Goal: Book appointment/travel/reservation

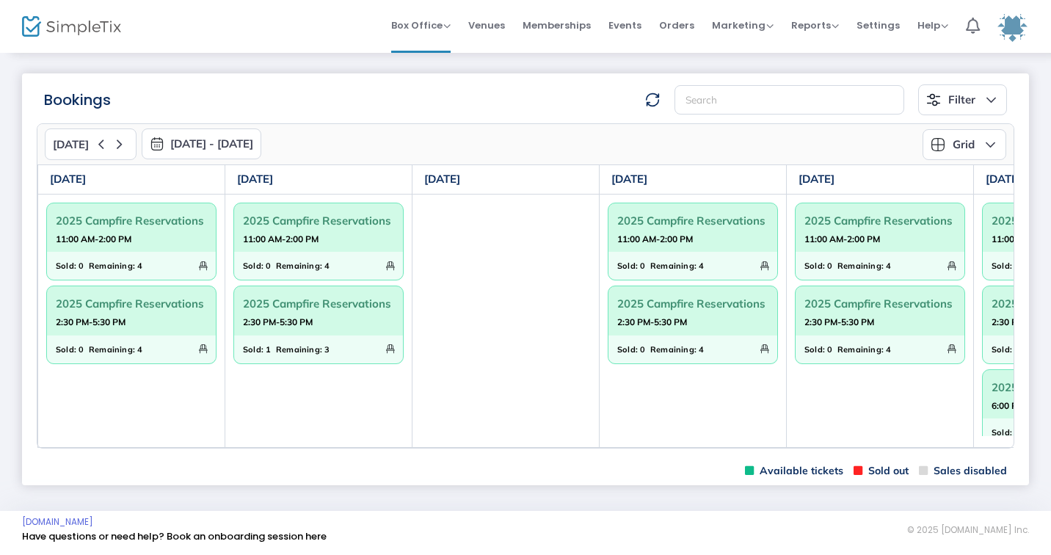
click at [258, 142] on button "[DATE] - [DATE]" at bounding box center [202, 143] width 120 height 31
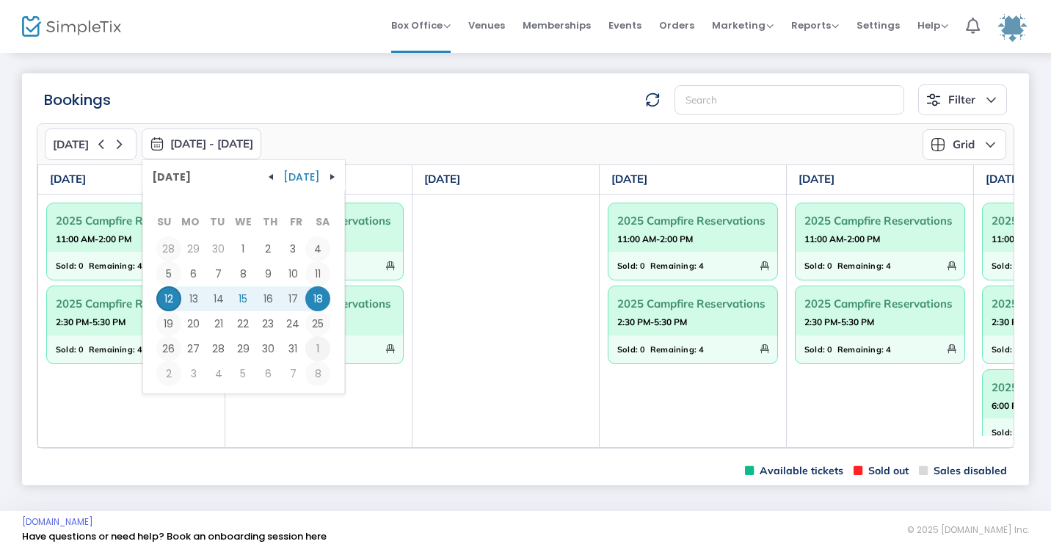
click at [308, 345] on span "1" at bounding box center [317, 348] width 25 height 25
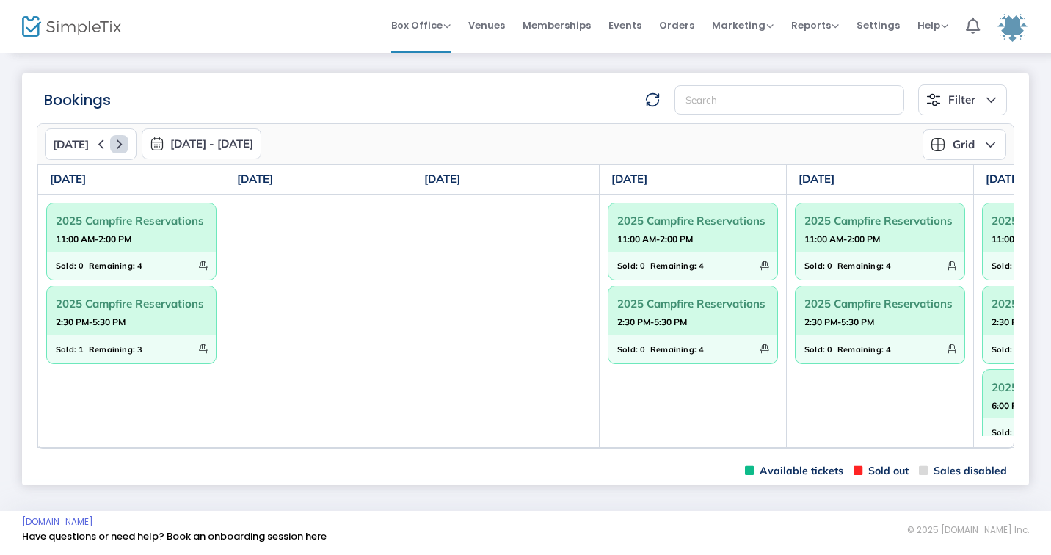
click at [120, 144] on icon at bounding box center [119, 144] width 18 height 18
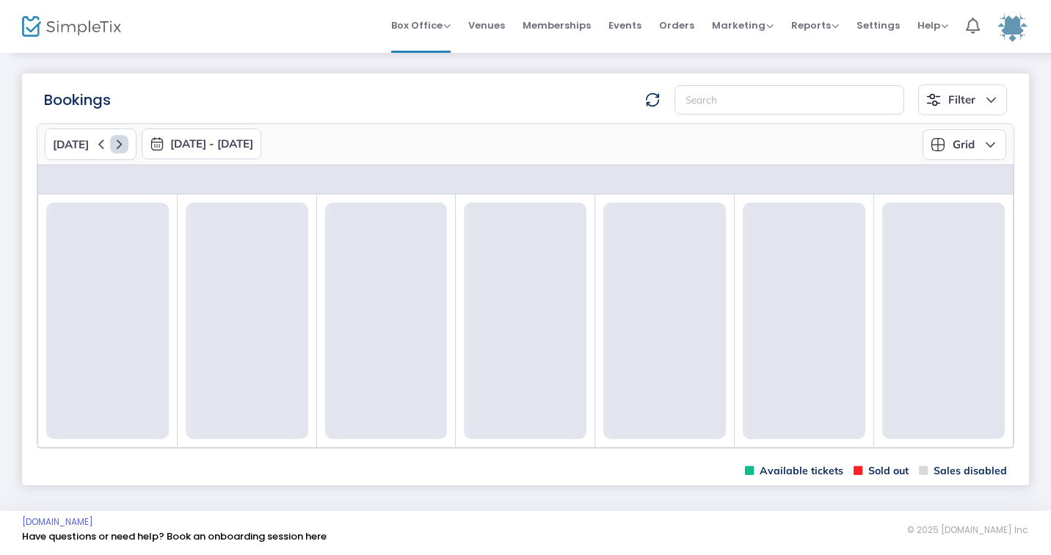
click at [120, 144] on icon at bounding box center [119, 144] width 18 height 18
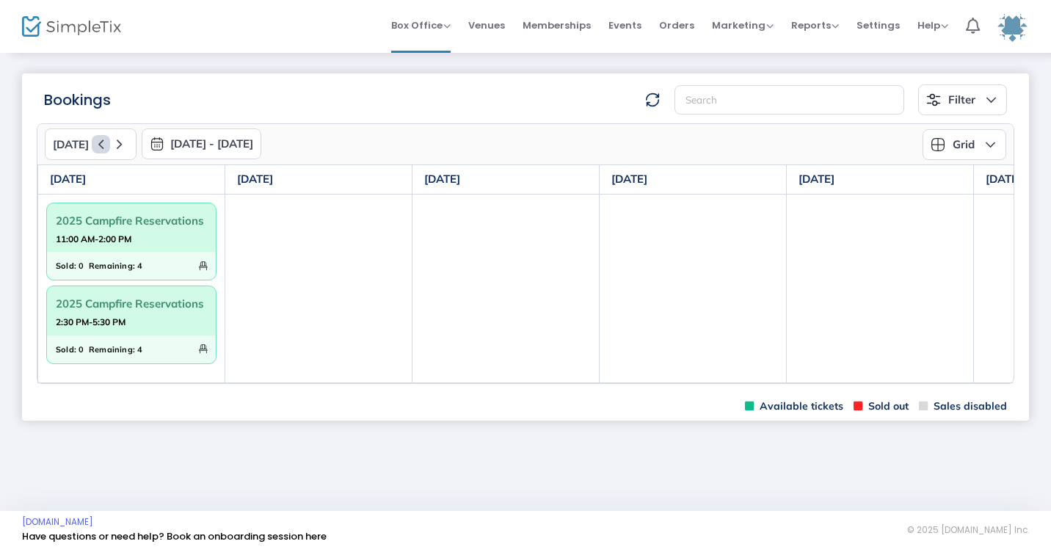
click at [92, 143] on icon at bounding box center [101, 144] width 18 height 18
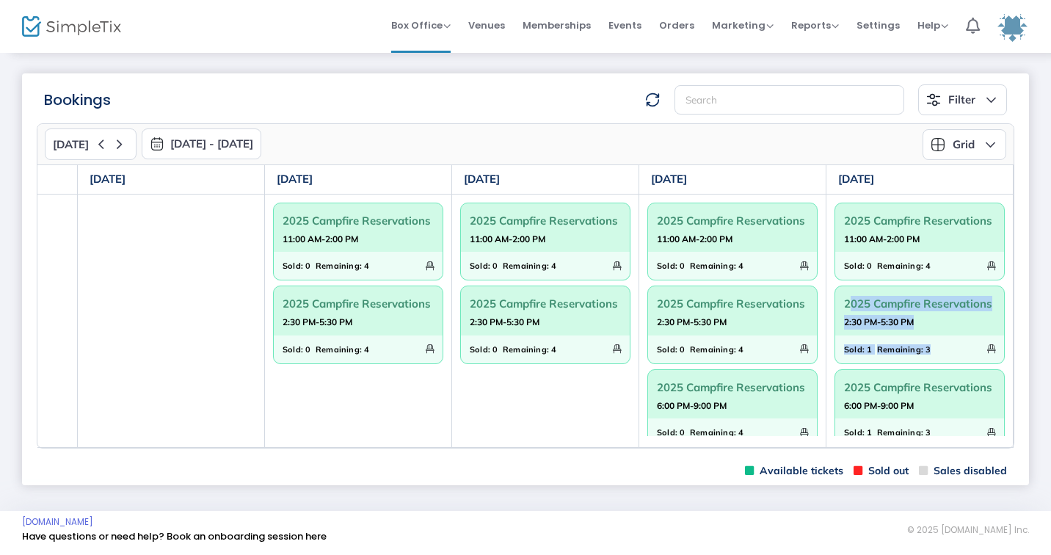
drag, startPoint x: 1013, startPoint y: 292, endPoint x: 1010, endPoint y: 338, distance: 45.6
click at [1010, 338] on td "2025 Campfire Reservations 11:00 AM-2:00 PM Sold: 0 Remaining: 4 2025 Campfire …" at bounding box center [920, 320] width 187 height 253
click at [1025, 306] on m-panel-content "[DATE] [DATE] - [DATE] [DATE] [DATE] Su Mo Tu We Th Fr Sa 28 29 30 1 2 3 4 5 6 …" at bounding box center [525, 285] width 1007 height 341
drag, startPoint x: 1012, startPoint y: 284, endPoint x: 1013, endPoint y: 308, distance: 23.5
click at [1013, 308] on td "2025 Campfire Reservations 11:00 AM-2:00 PM Sold: 0 Remaining: 4 2025 Campfire …" at bounding box center [920, 320] width 187 height 253
